Goal: Task Accomplishment & Management: Complete application form

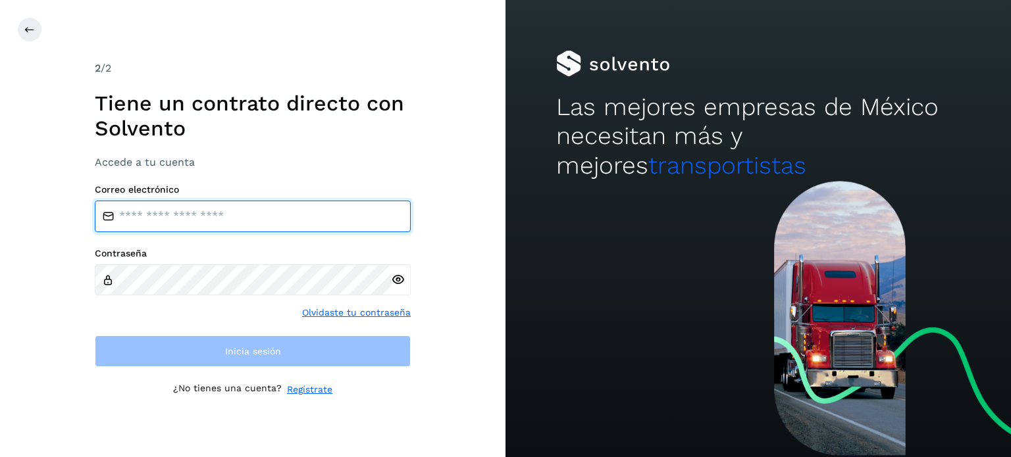
type input "**********"
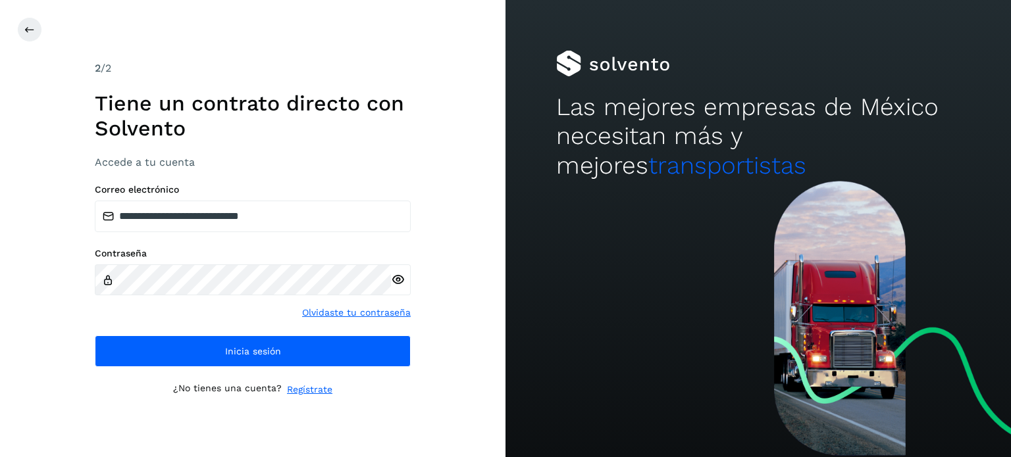
click at [60, 294] on div "**********" at bounding box center [252, 228] width 505 height 457
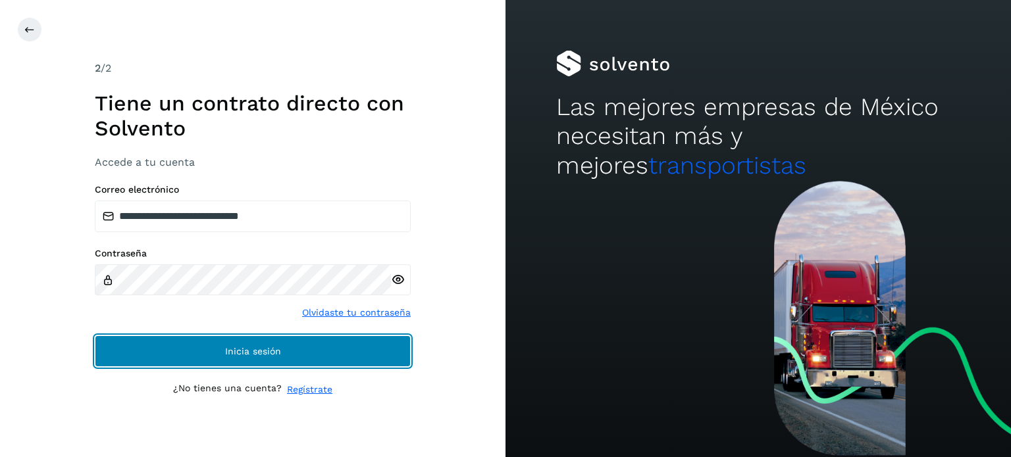
click at [132, 348] on button "Inicia sesión" at bounding box center [253, 352] width 316 height 32
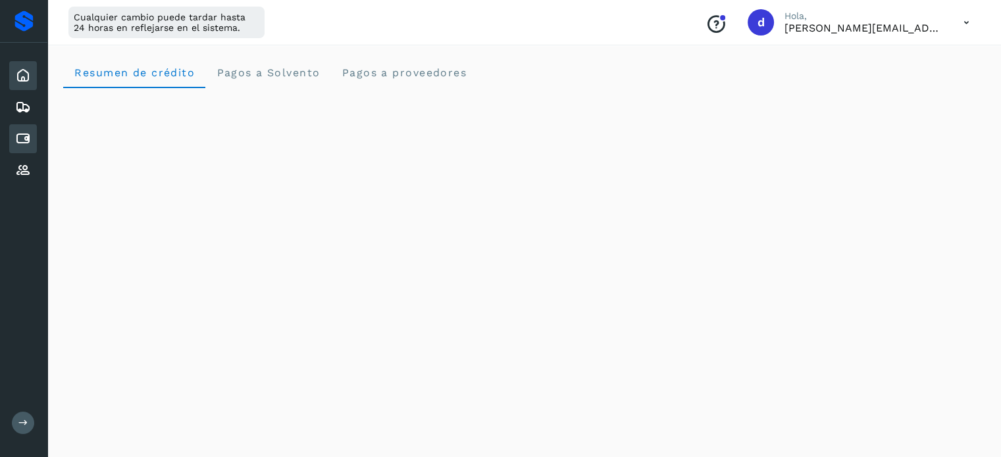
click at [28, 140] on icon at bounding box center [23, 139] width 16 height 16
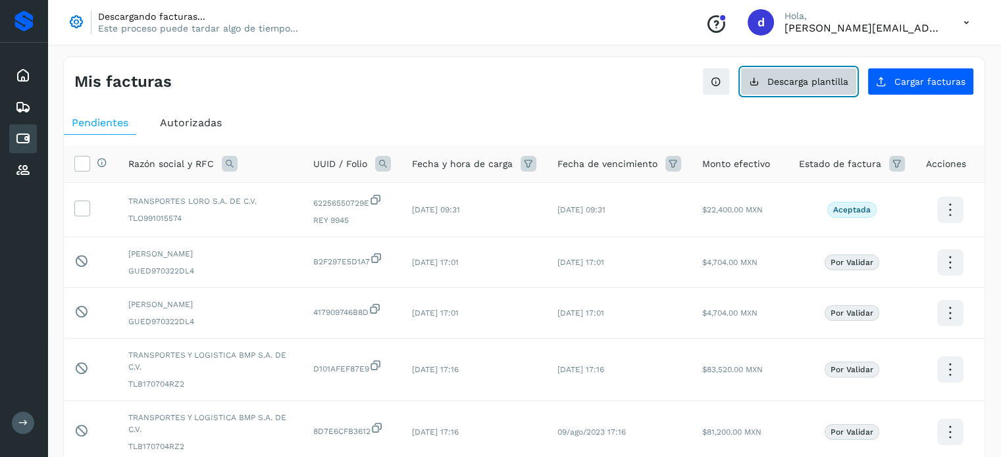
click at [813, 75] on button "Descarga plantilla" at bounding box center [798, 82] width 116 height 28
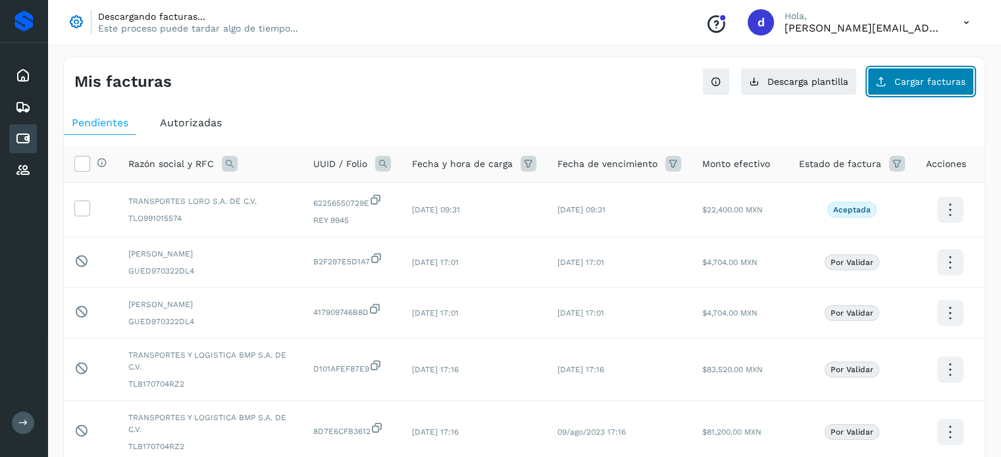
click at [894, 81] on button "Cargar facturas" at bounding box center [920, 82] width 107 height 28
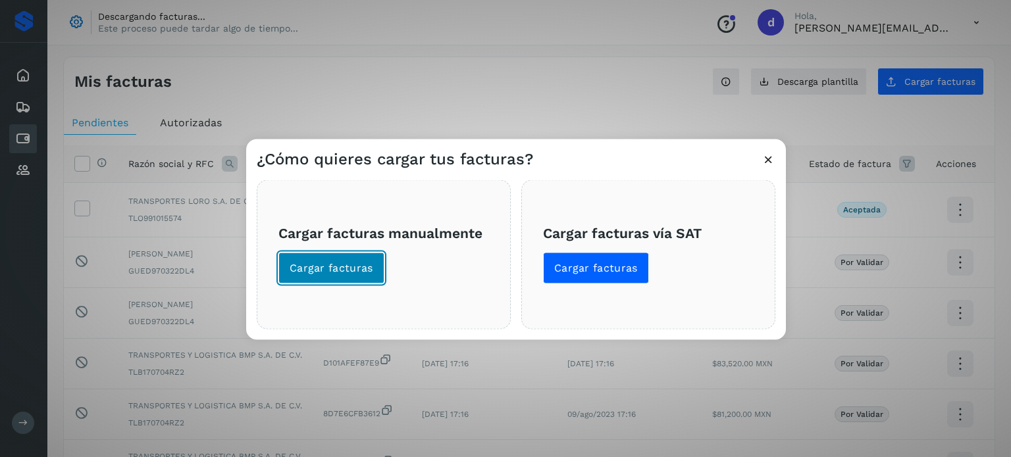
click at [345, 268] on span "Cargar facturas" at bounding box center [332, 268] width 84 height 14
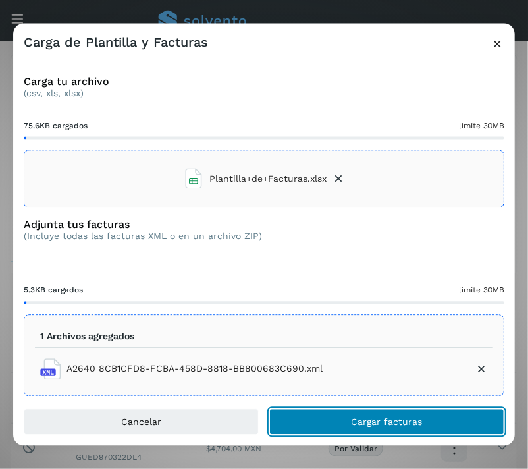
click at [373, 418] on span "Cargar facturas" at bounding box center [386, 421] width 71 height 9
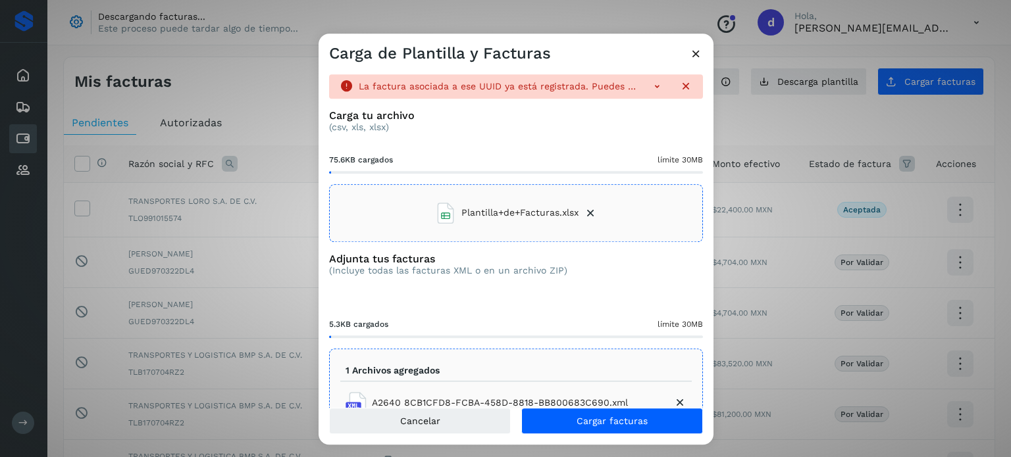
click at [584, 211] on icon at bounding box center [590, 213] width 13 height 13
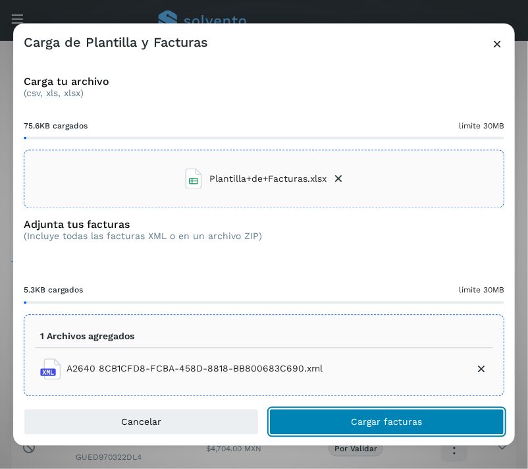
click at [347, 410] on button "Cargar facturas" at bounding box center [386, 421] width 235 height 26
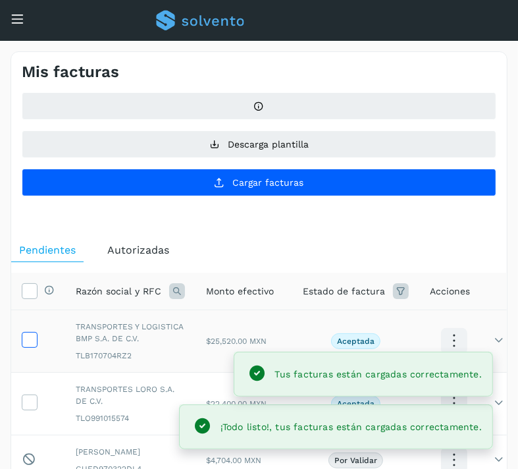
click at [25, 340] on icon at bounding box center [29, 339] width 14 height 14
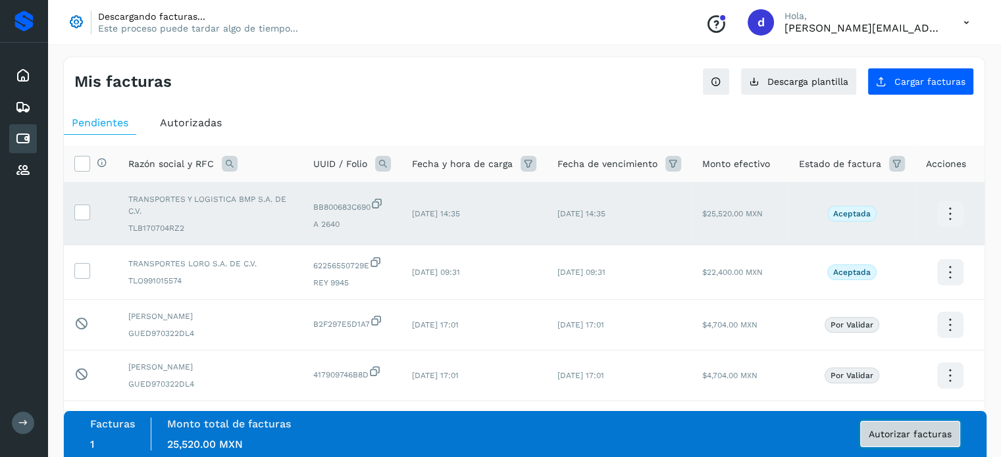
click at [877, 436] on span "Autorizar facturas" at bounding box center [910, 434] width 83 height 9
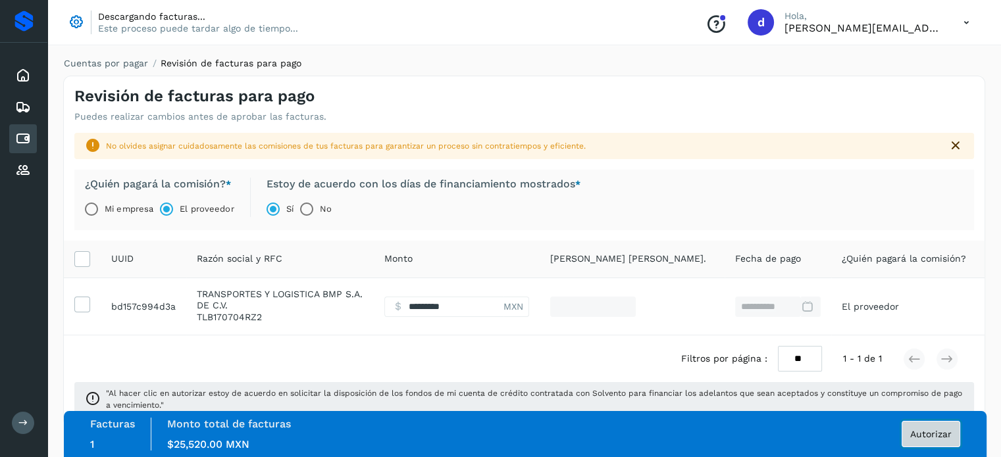
click at [948, 434] on span "Autorizar" at bounding box center [930, 434] width 41 height 9
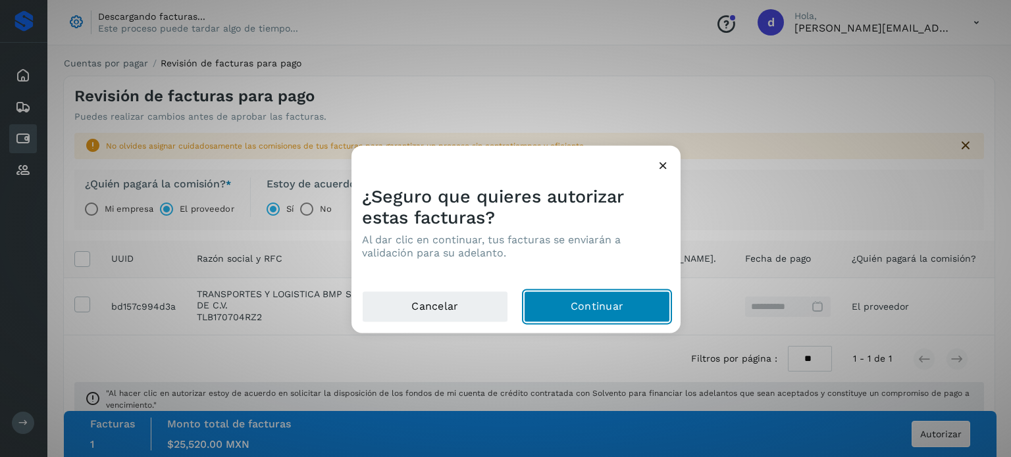
click at [624, 307] on button "Continuar" at bounding box center [597, 307] width 146 height 32
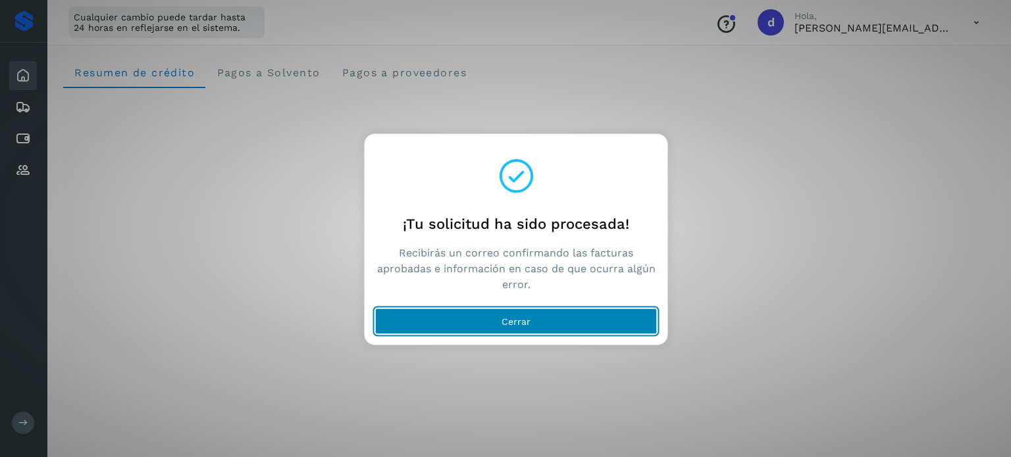
click at [548, 327] on button "Cerrar" at bounding box center [516, 321] width 282 height 26
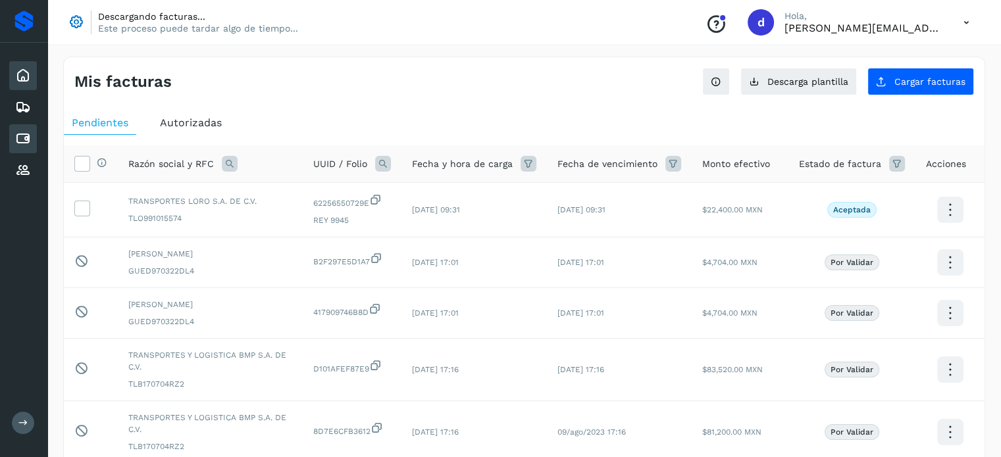
click at [30, 76] on icon at bounding box center [23, 76] width 16 height 16
